Goal: Task Accomplishment & Management: Manage account settings

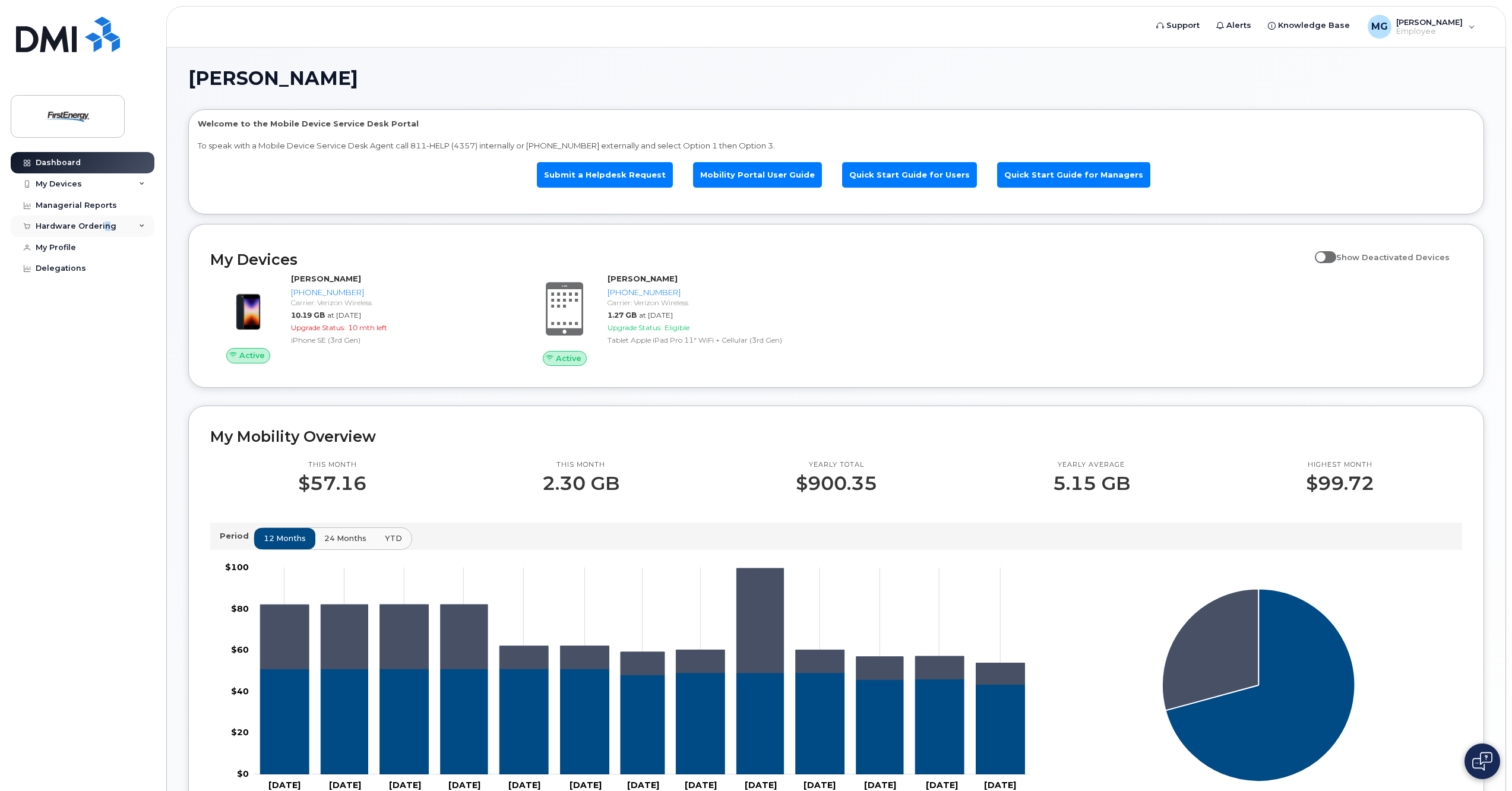
click at [104, 225] on div "Hardware Ordering" at bounding box center [76, 226] width 81 height 10
drag, startPoint x: 104, startPoint y: 225, endPoint x: 56, endPoint y: 269, distance: 65.1
click at [56, 269] on div "New Order" at bounding box center [63, 271] width 45 height 11
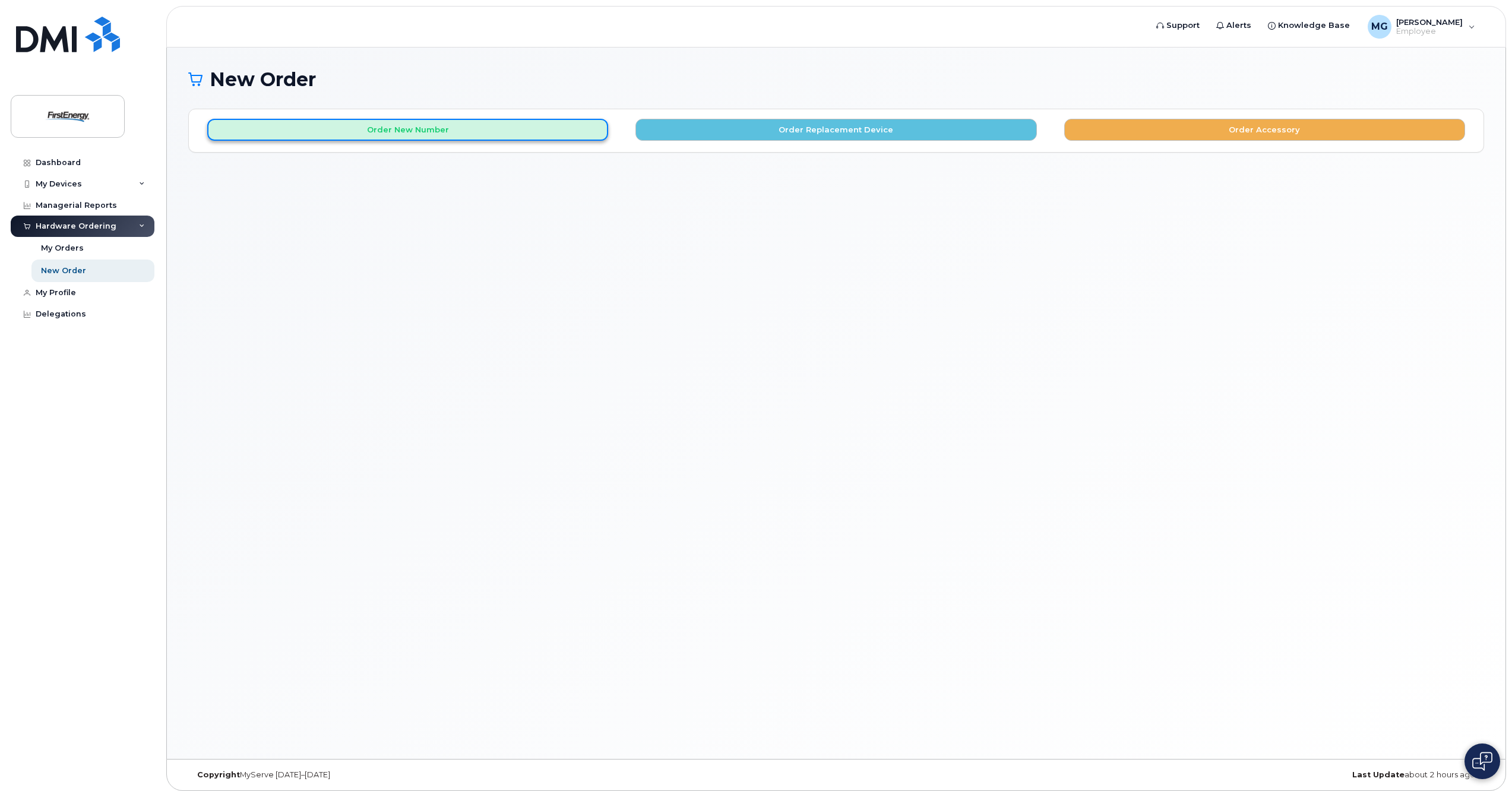
click at [534, 137] on button "Order New Number" at bounding box center [408, 130] width 401 height 22
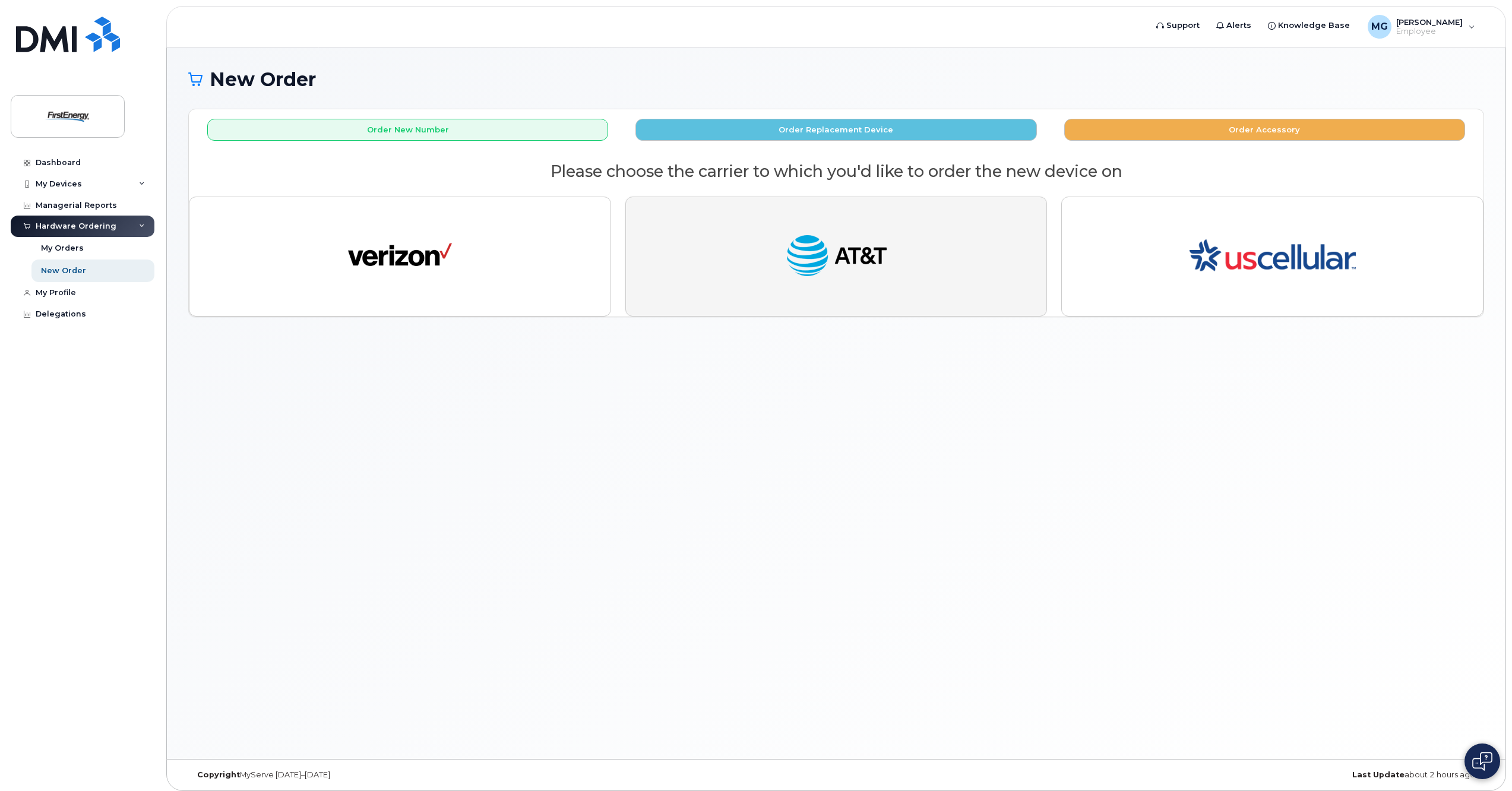
click at [835, 236] on img "button" at bounding box center [836, 257] width 104 height 54
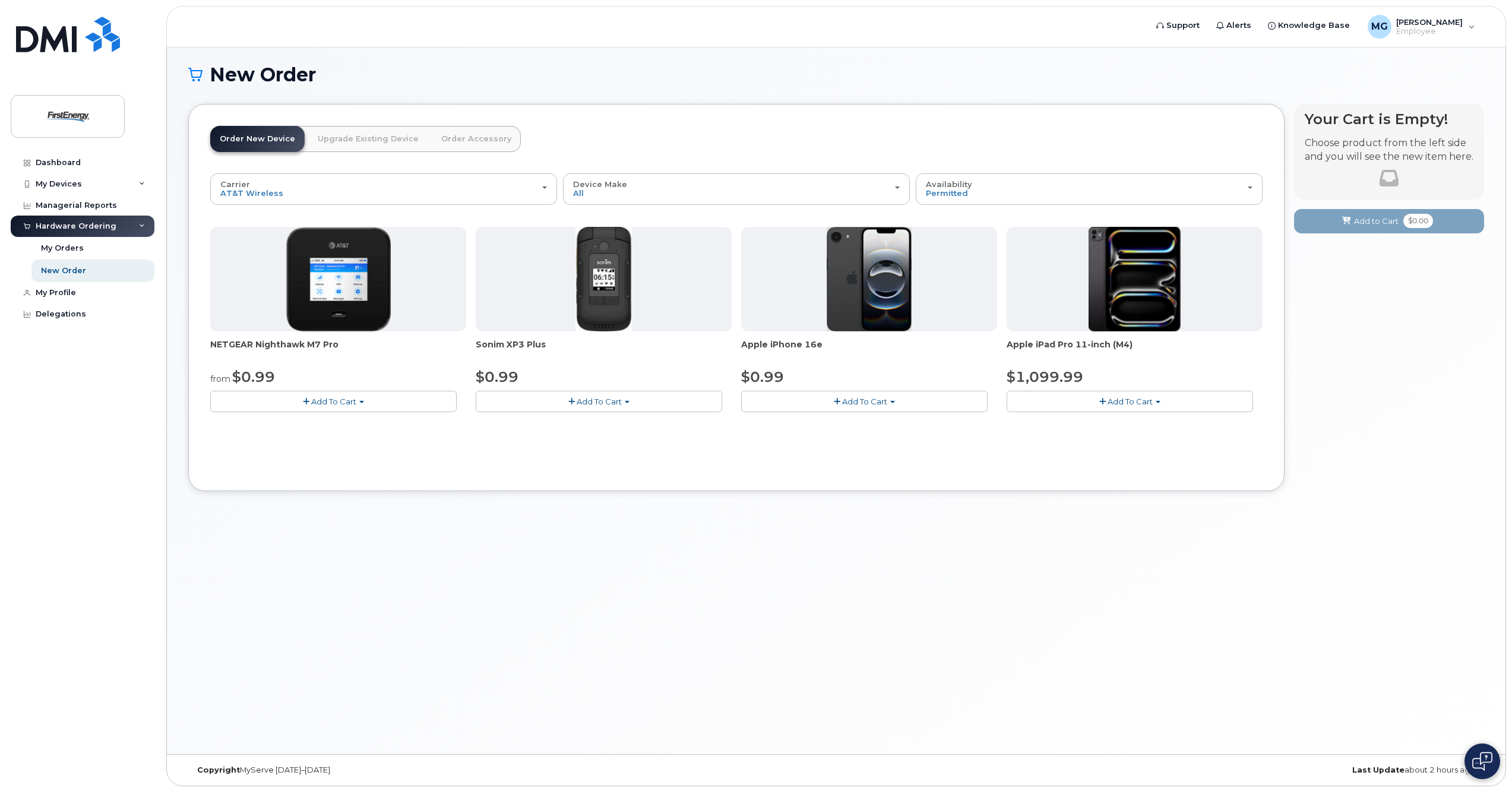
scroll to position [6, 0]
click at [260, 140] on link "Order New Device" at bounding box center [257, 137] width 94 height 26
click at [239, 60] on div "New Order × Share This Order If you want to allow others to create or edit orde…" at bounding box center [835, 397] width 1338 height 712
click at [199, 70] on icon at bounding box center [195, 73] width 14 height 21
click at [870, 395] on button "Add To Cart" at bounding box center [864, 400] width 246 height 21
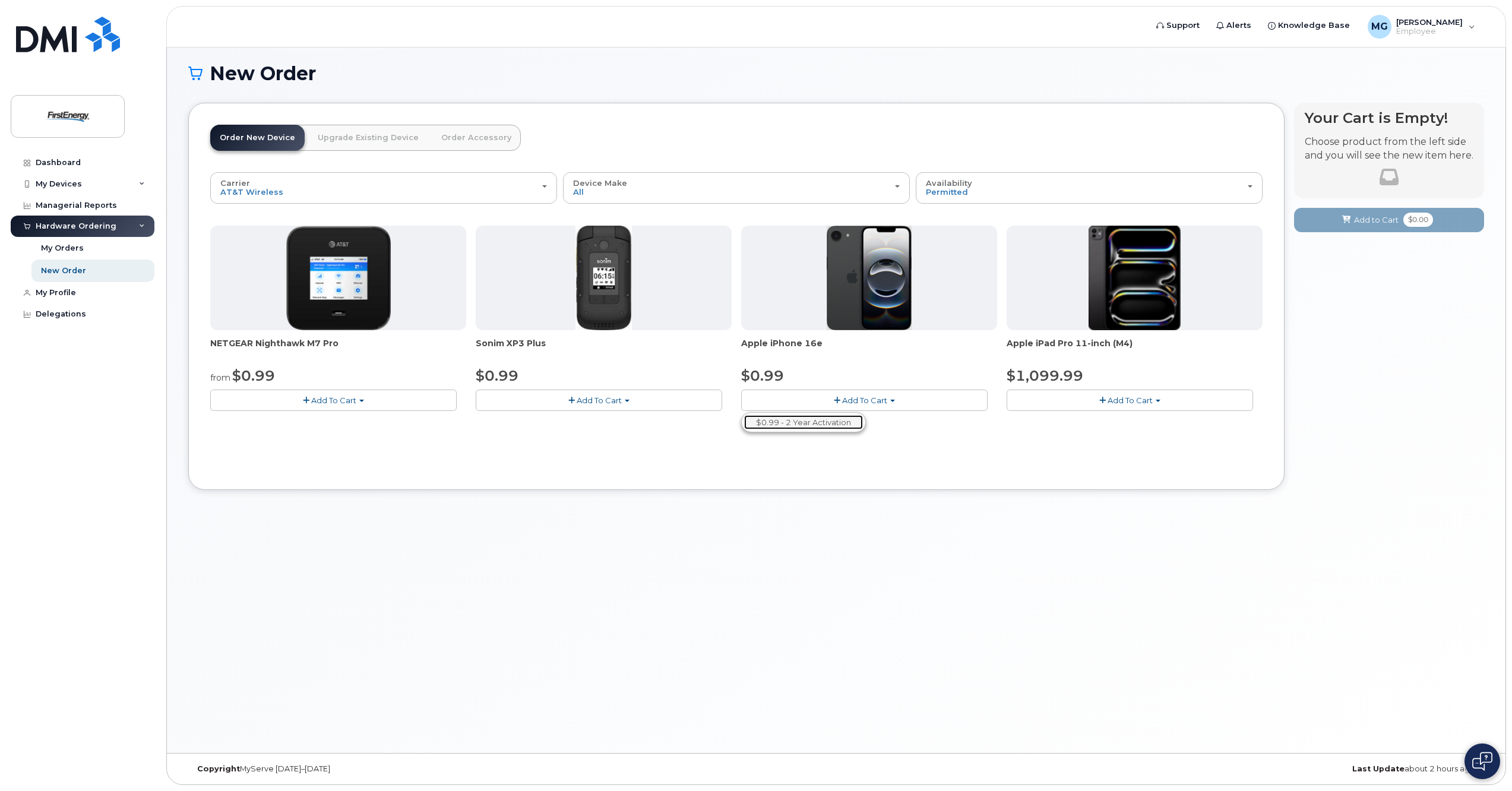
click at [825, 426] on link "$0.99 - 2 Year Activation" at bounding box center [804, 422] width 119 height 15
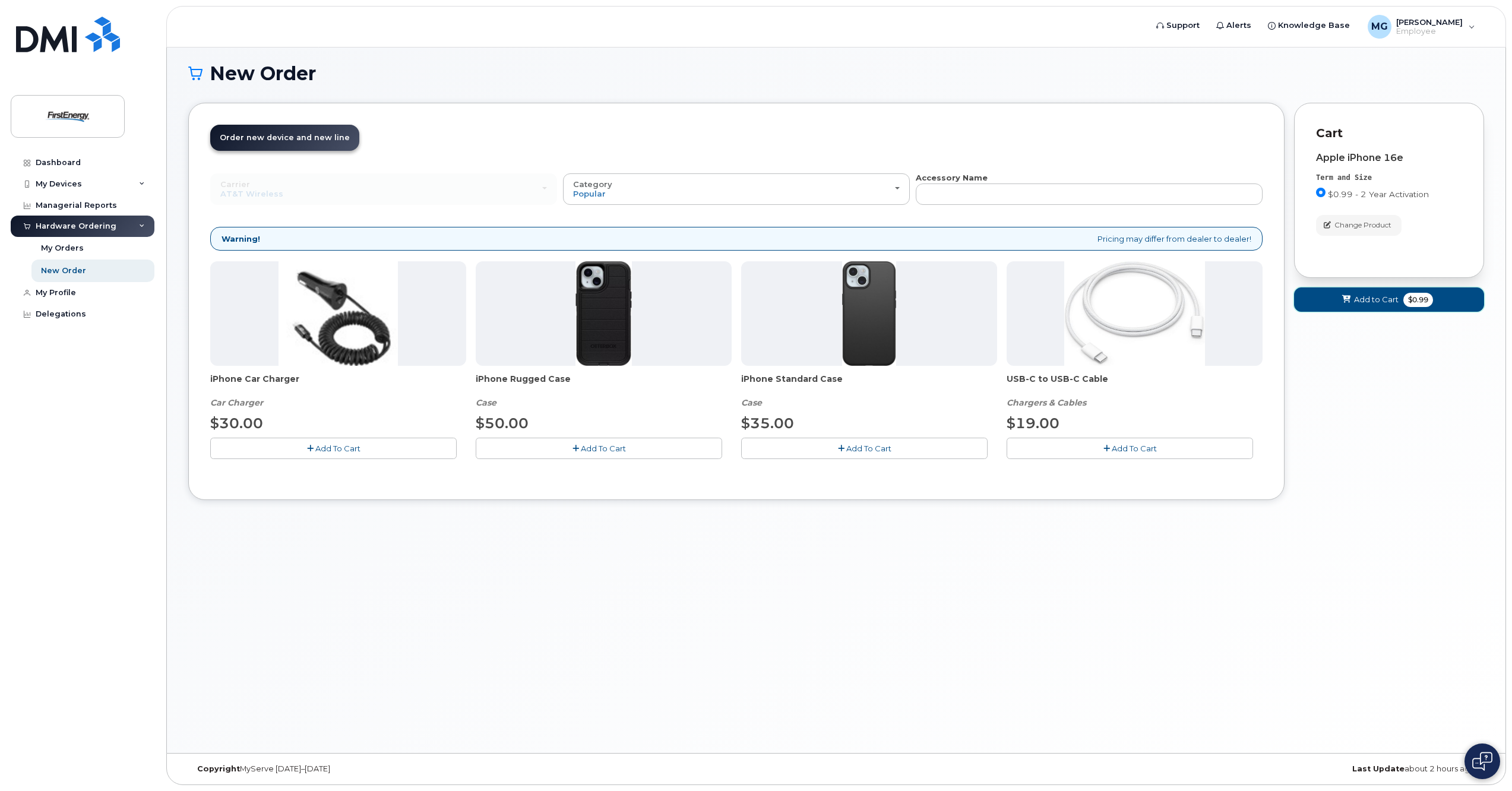
click at [1349, 296] on icon at bounding box center [1346, 299] width 8 height 8
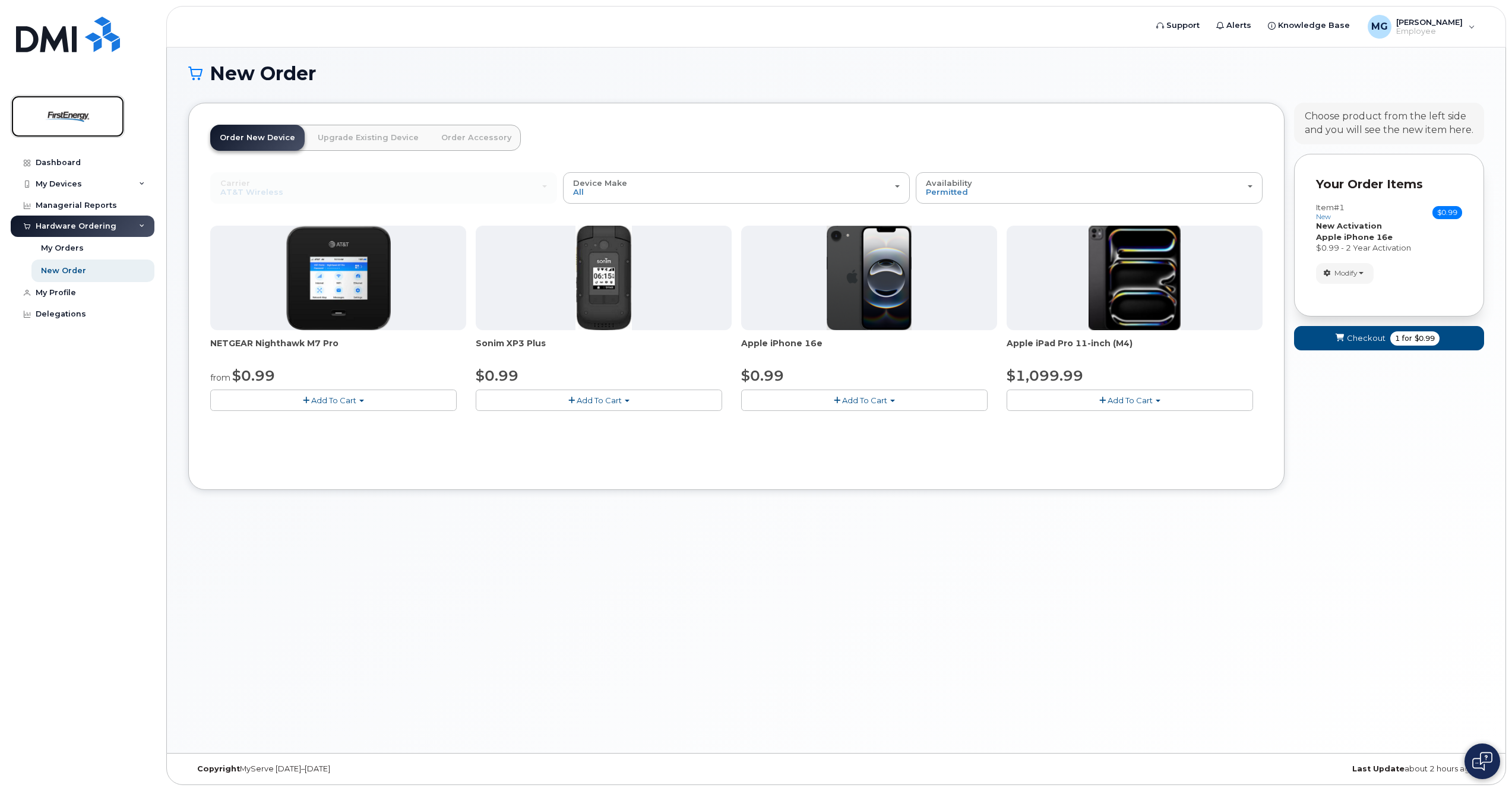
click at [41, 120] on img at bounding box center [67, 116] width 91 height 34
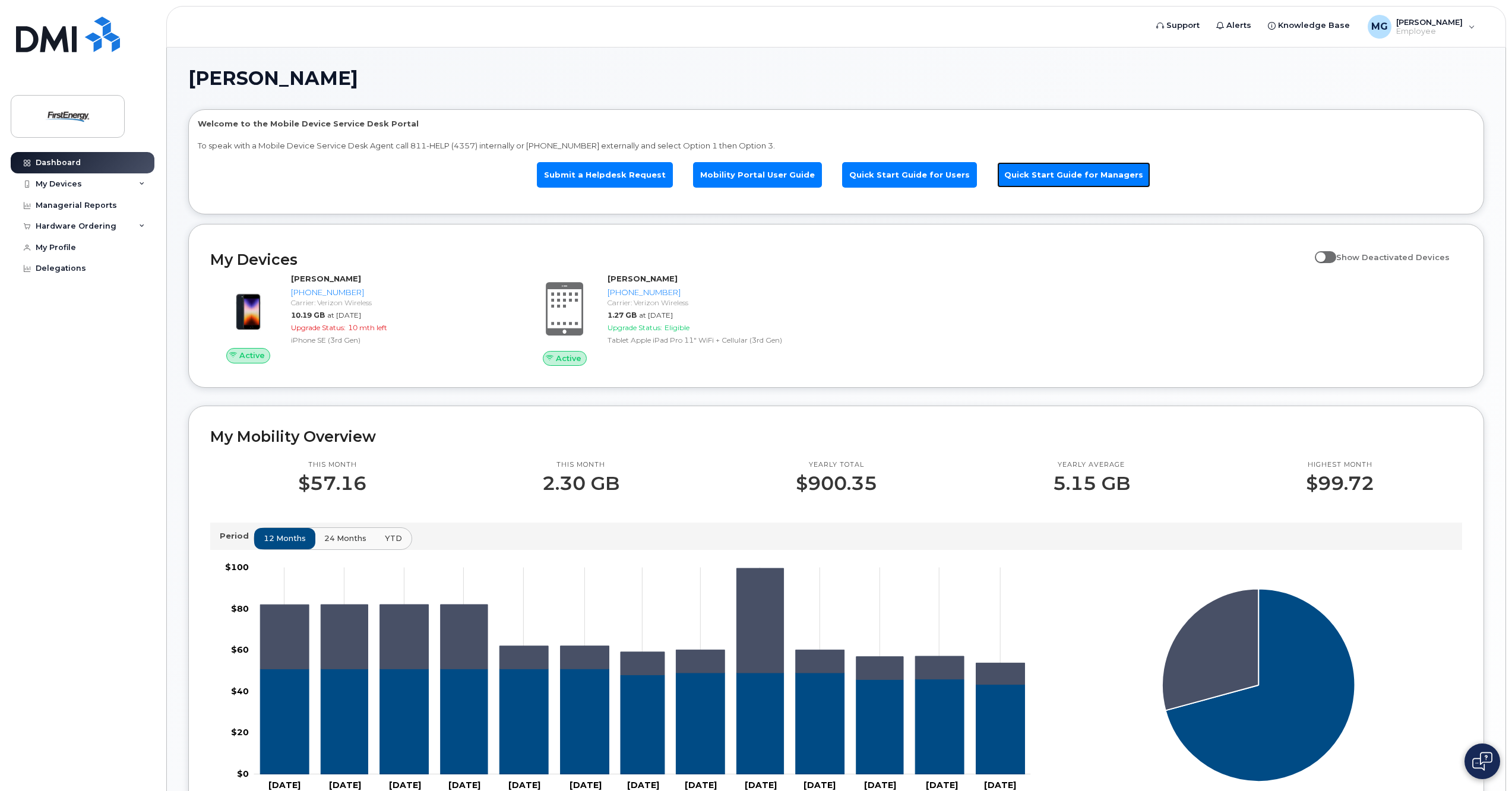
click at [1074, 181] on link "Quick Start Guide for Managers" at bounding box center [1074, 175] width 153 height 26
click at [142, 185] on icon at bounding box center [142, 184] width 6 height 6
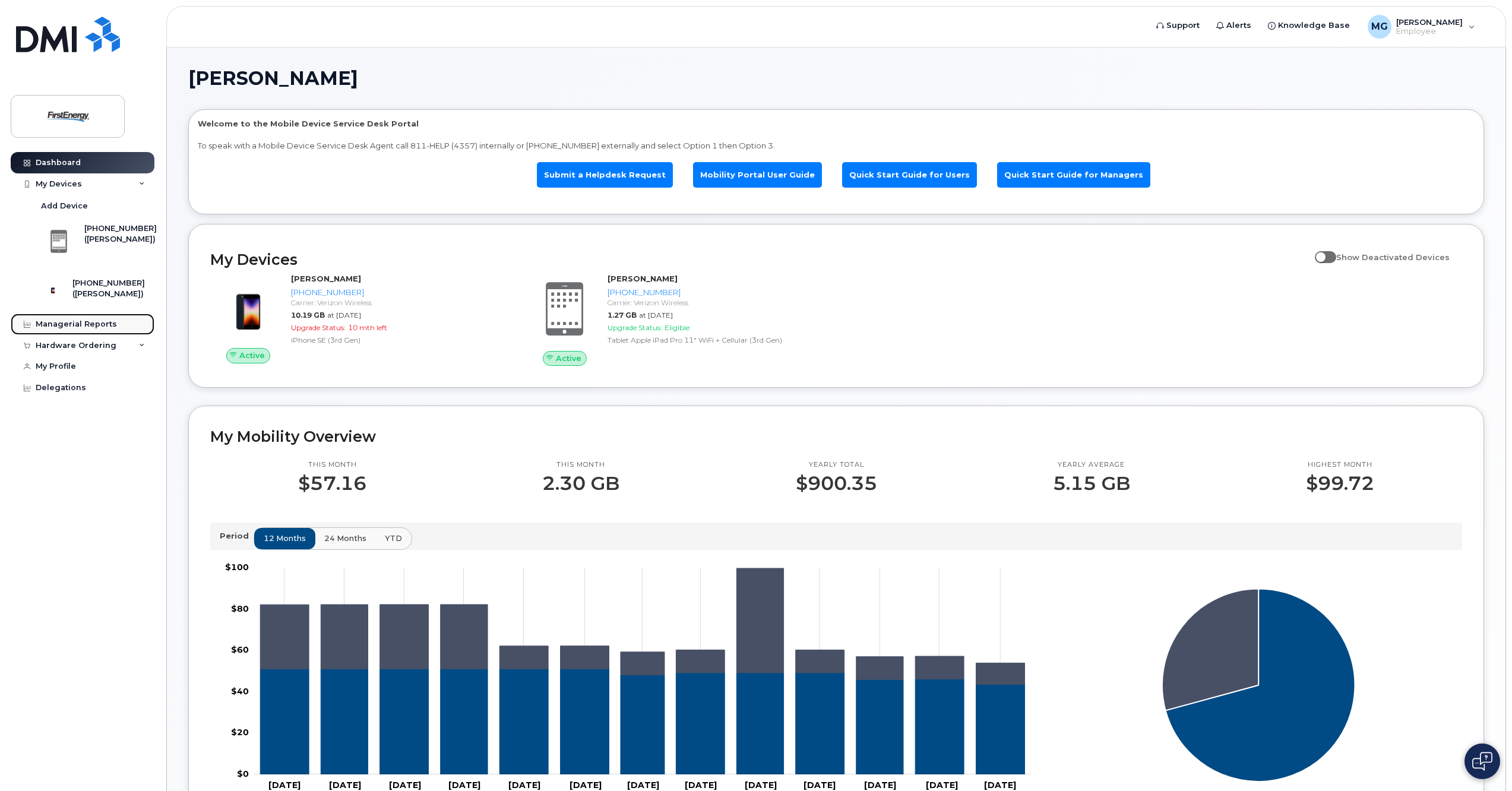
click at [100, 329] on div "Managerial Reports" at bounding box center [76, 324] width 81 height 10
click at [53, 184] on div "My Devices" at bounding box center [59, 184] width 47 height 10
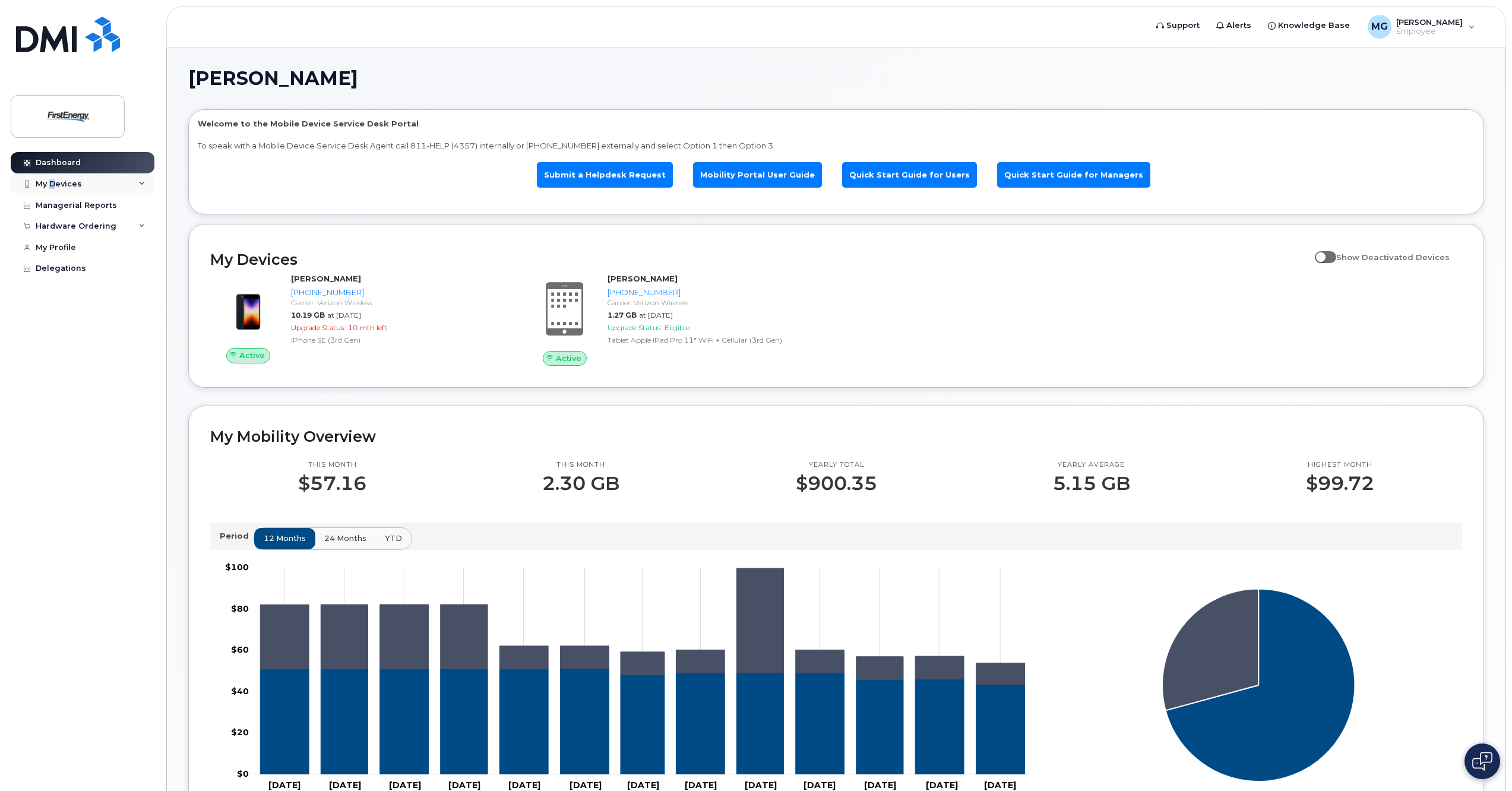
click at [52, 184] on div "My Devices" at bounding box center [59, 184] width 47 height 10
click at [146, 349] on div "Hardware Ordering" at bounding box center [82, 345] width 144 height 21
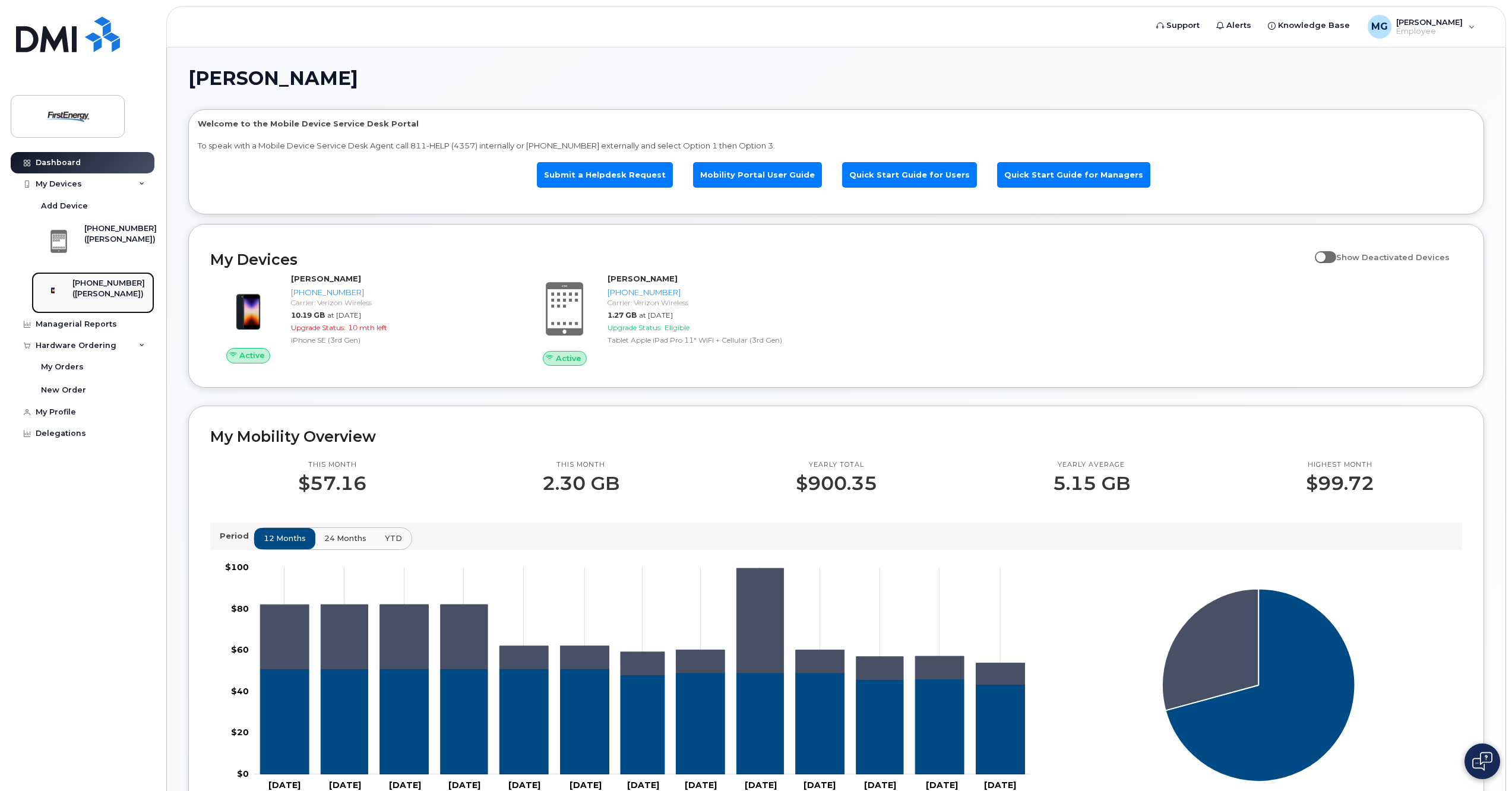
click at [104, 287] on div "[PHONE_NUMBER]" at bounding box center [109, 283] width 73 height 11
click at [637, 180] on link "Submit a Helpdesk Request" at bounding box center [604, 175] width 136 height 26
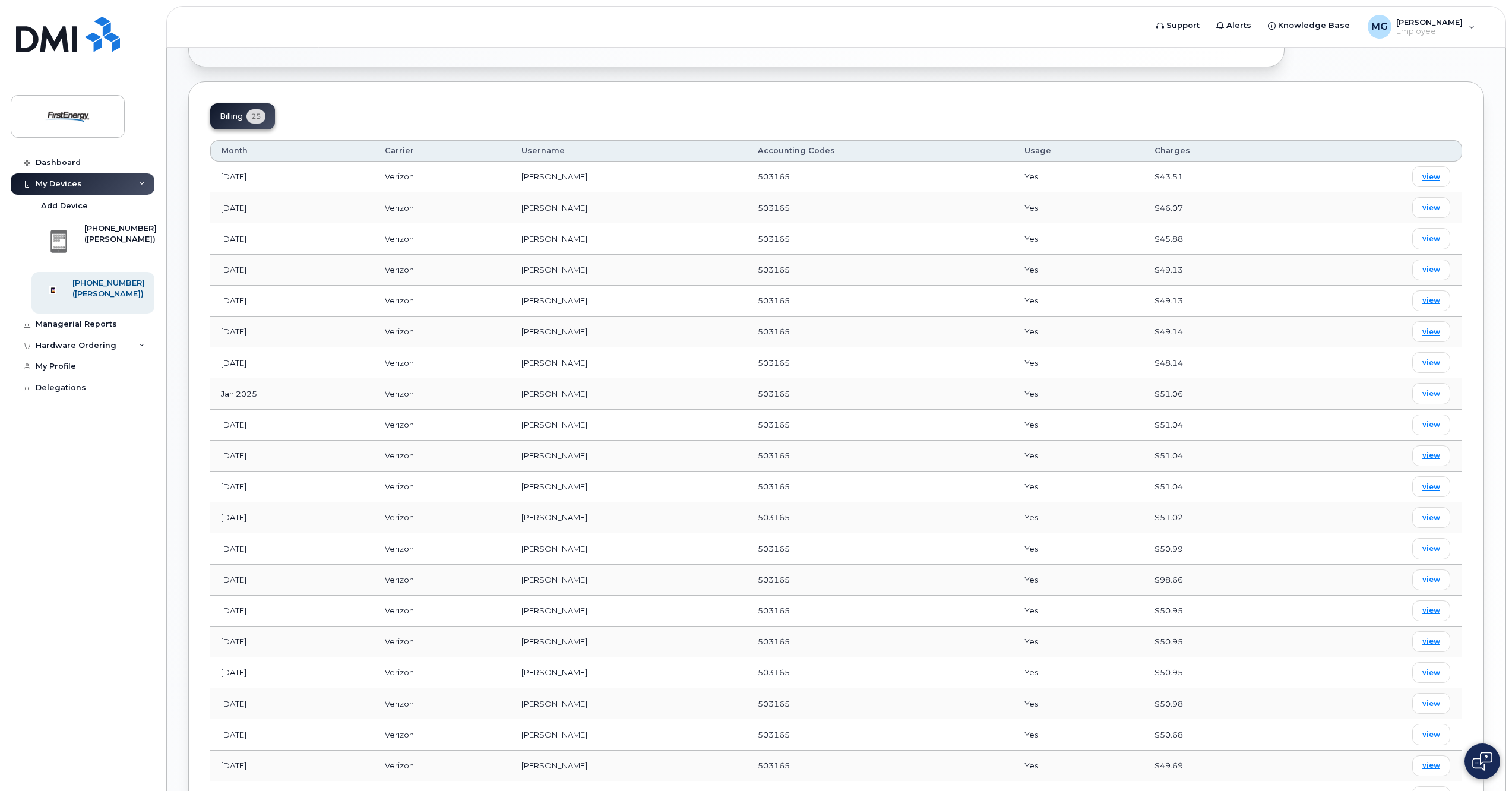
scroll to position [697, 0]
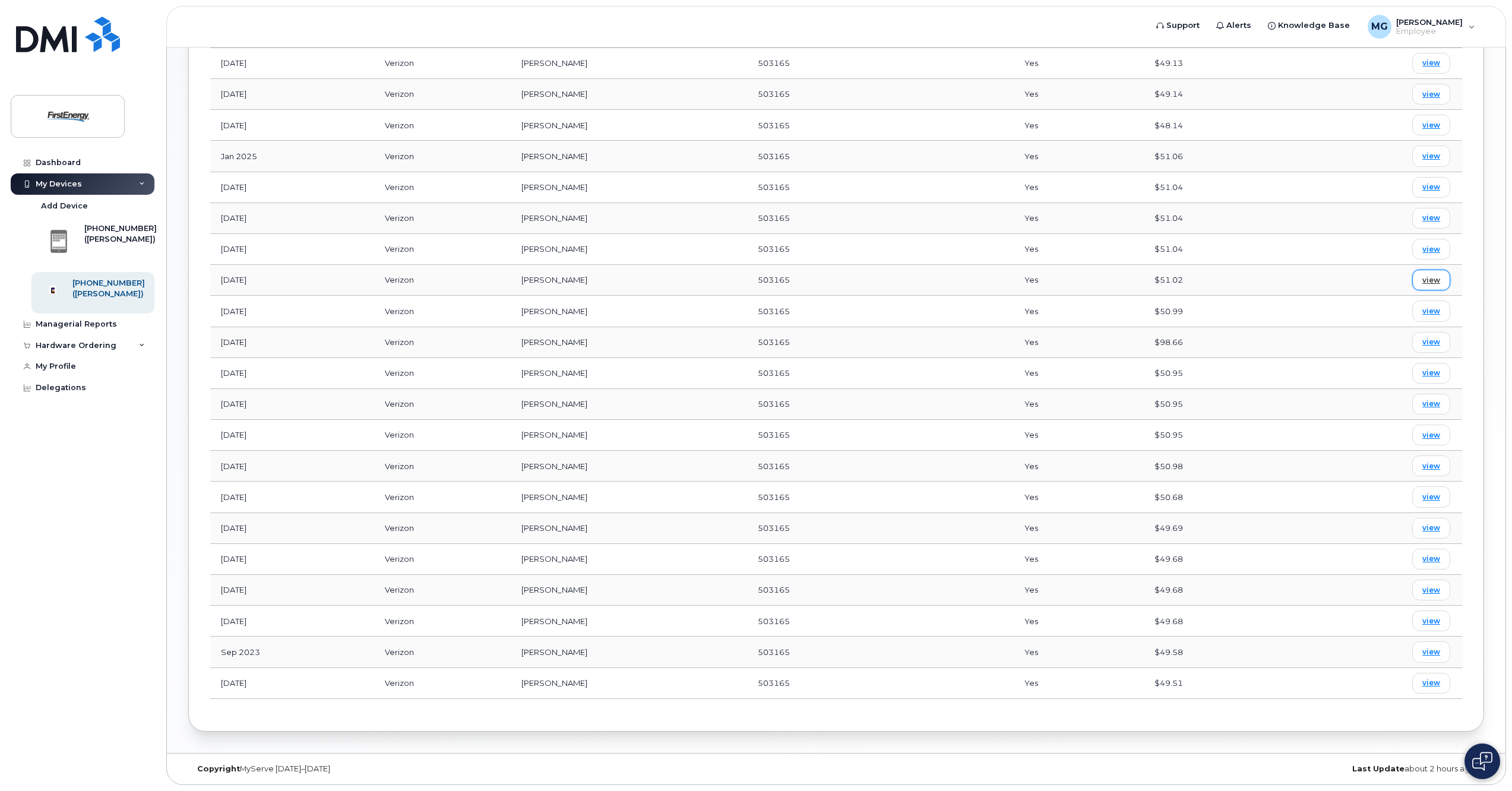
click at [1421, 282] on link "view" at bounding box center [1432, 280] width 38 height 21
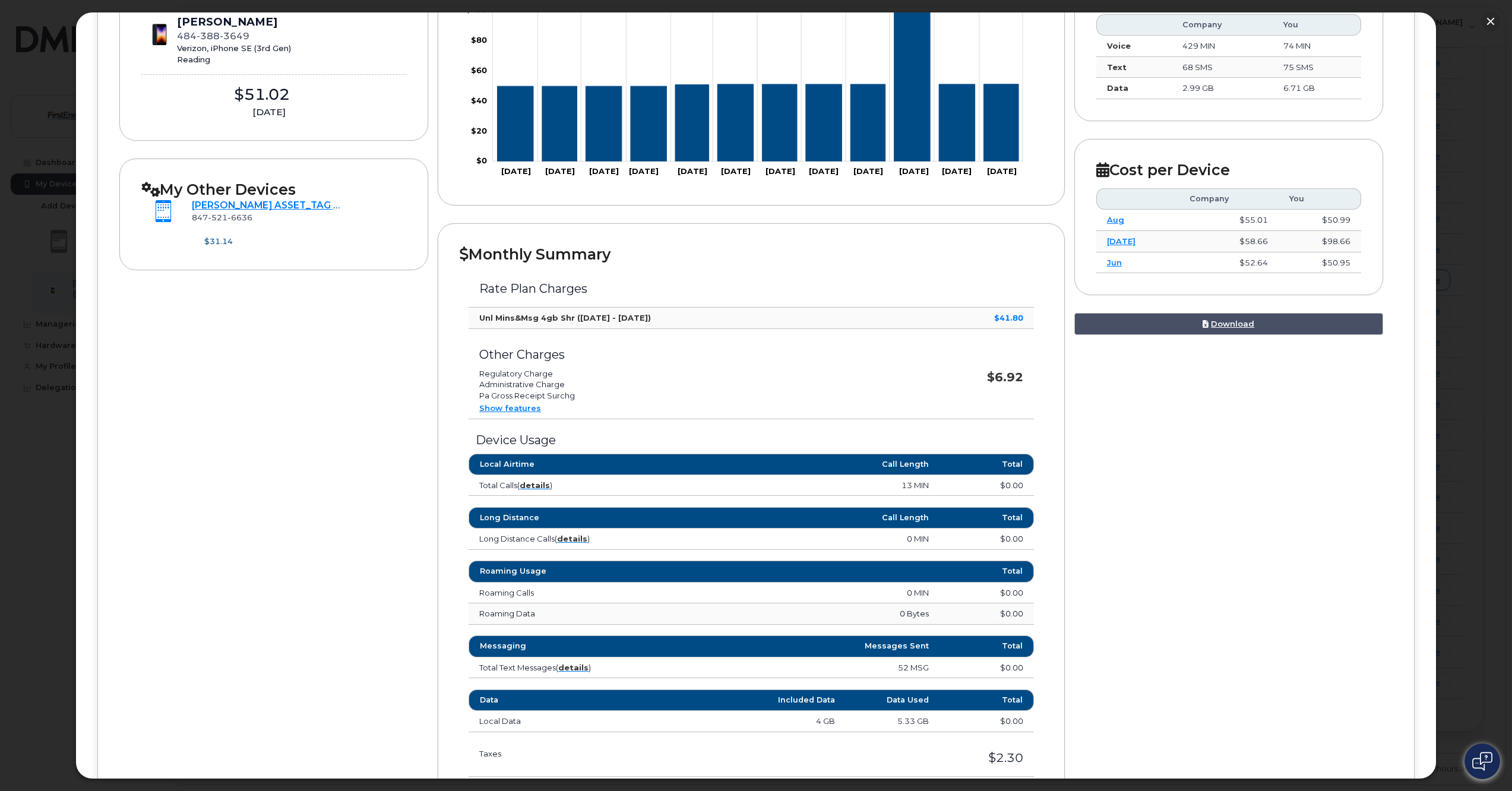
scroll to position [178, 0]
